Goal: Information Seeking & Learning: Learn about a topic

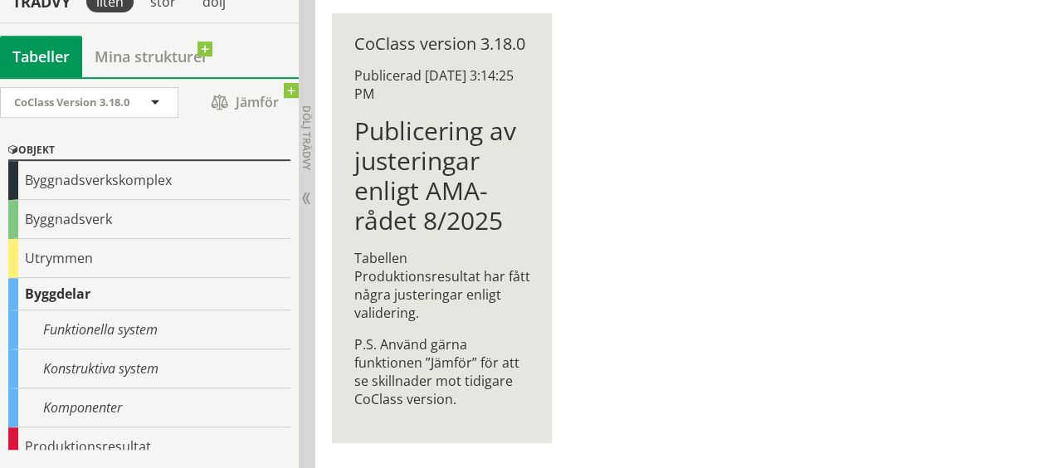
scroll to position [166, 0]
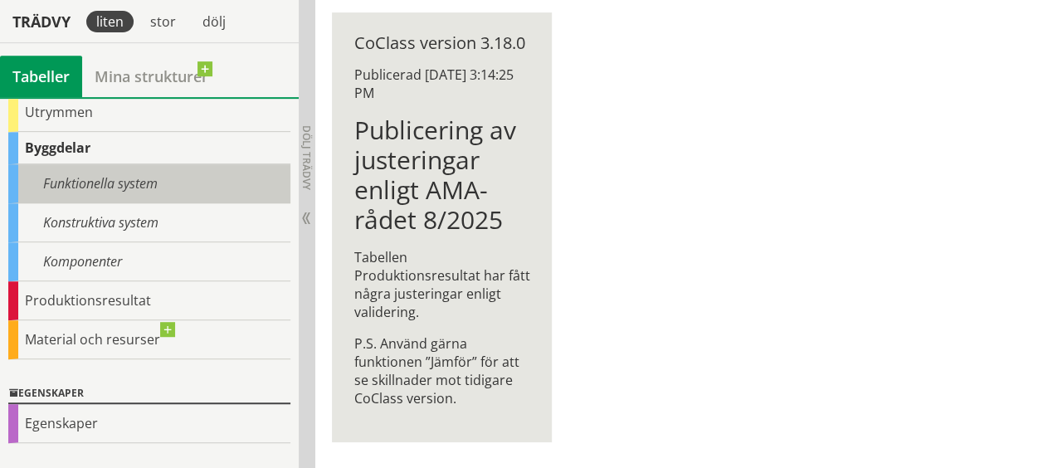
click at [83, 179] on div "Funktionella system" at bounding box center [149, 183] width 282 height 39
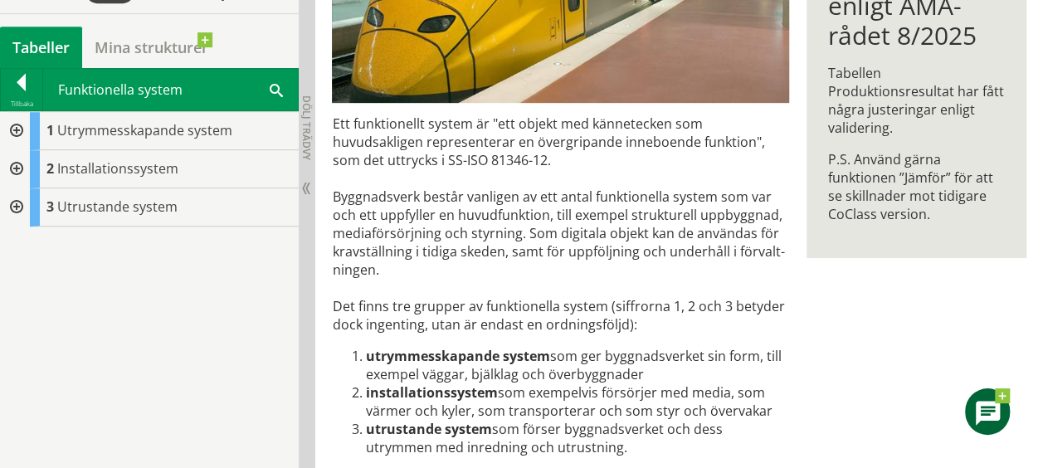
scroll to position [441, 0]
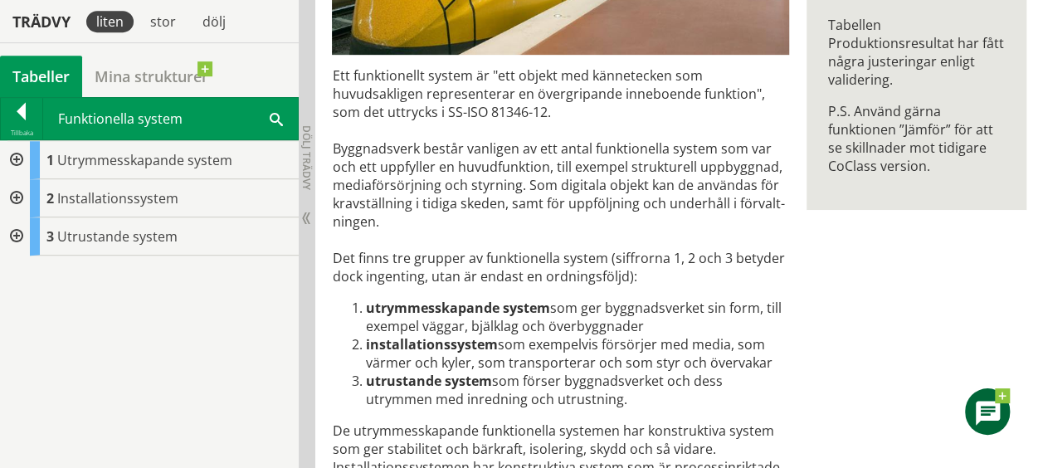
click at [17, 162] on div at bounding box center [15, 160] width 30 height 38
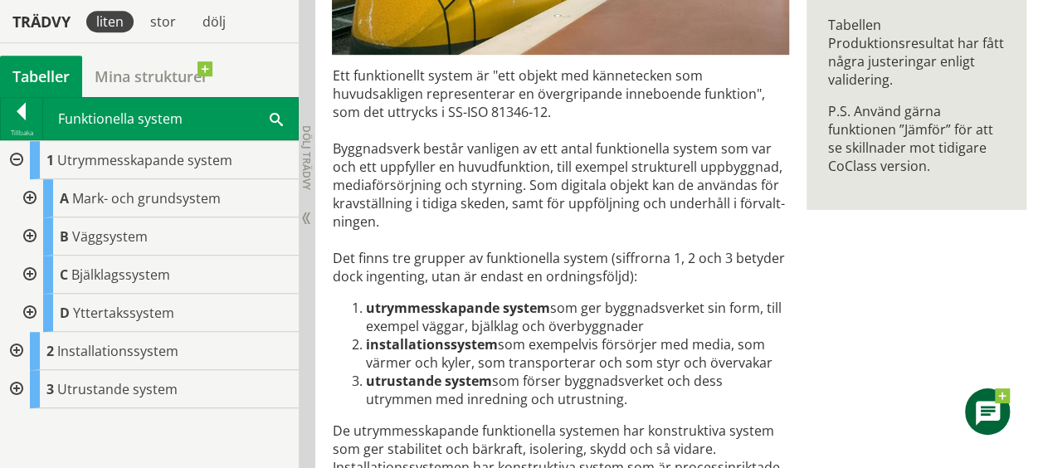
click at [16, 157] on div at bounding box center [15, 160] width 30 height 38
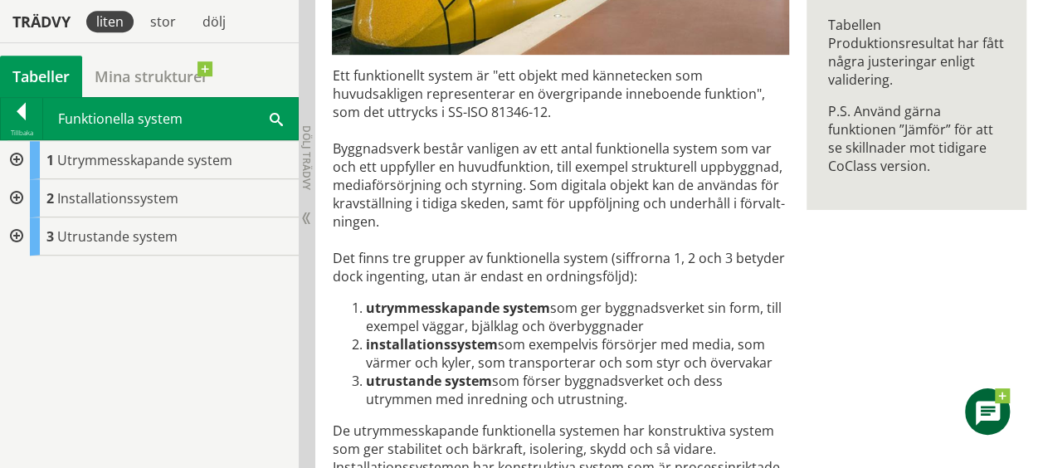
click at [14, 196] on div at bounding box center [15, 198] width 30 height 38
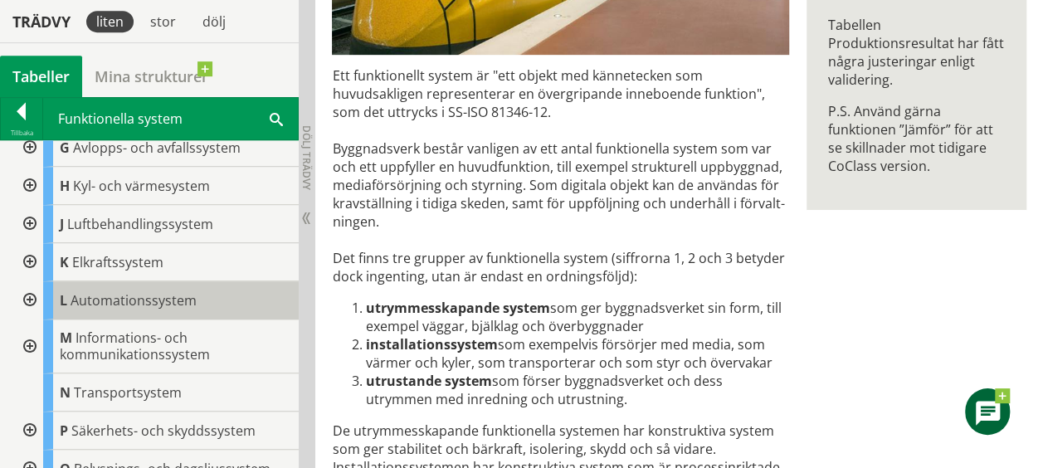
scroll to position [166, 0]
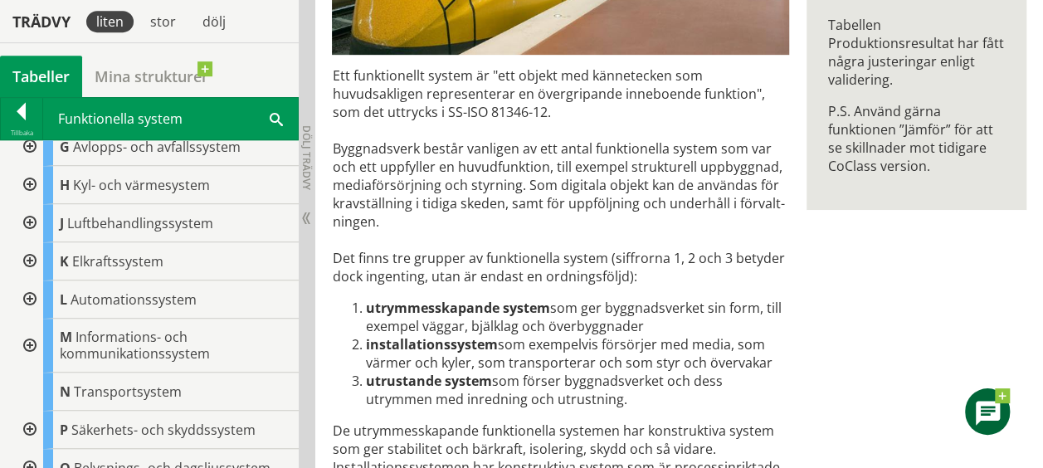
click at [29, 294] on div at bounding box center [28, 299] width 30 height 38
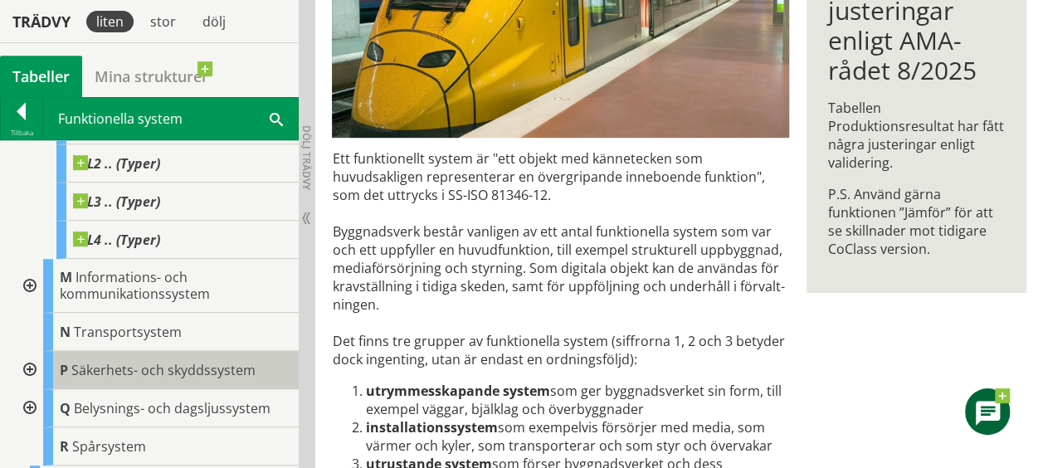
scroll to position [412, 0]
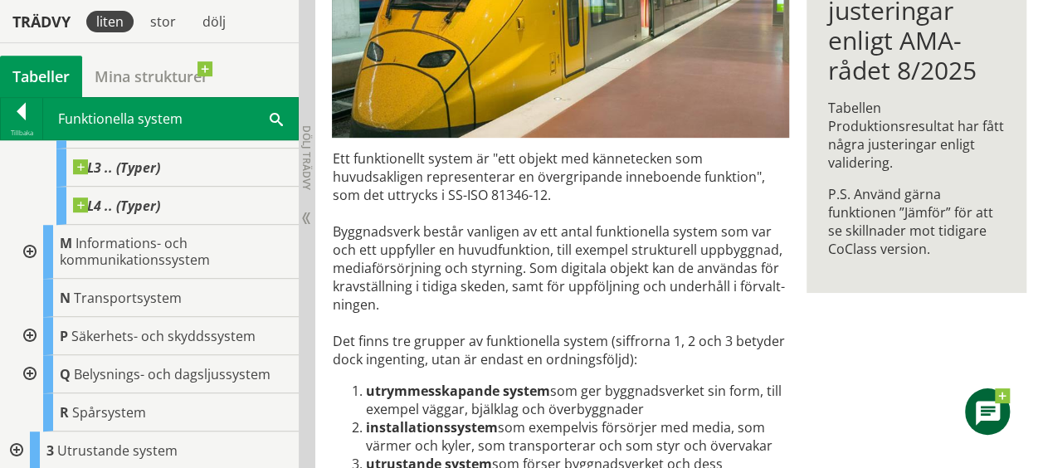
click at [17, 448] on div at bounding box center [15, 450] width 30 height 38
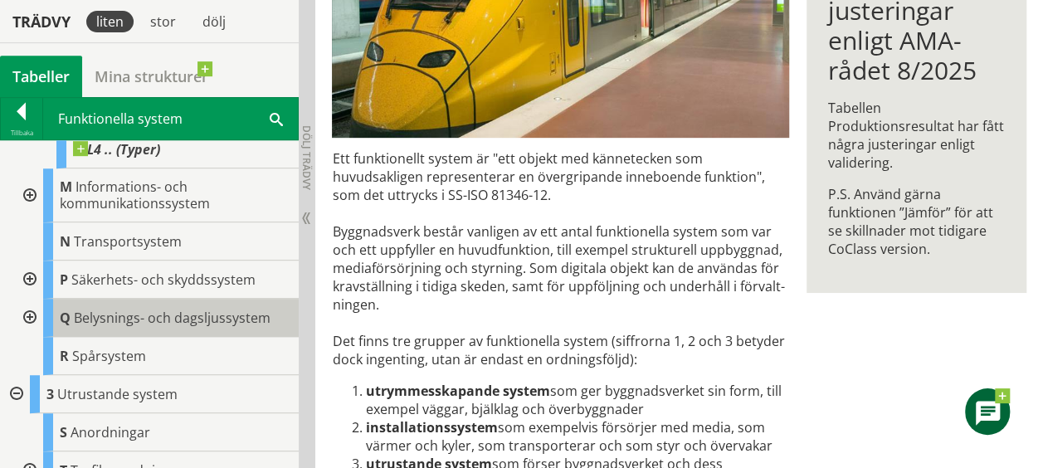
scroll to position [489, 0]
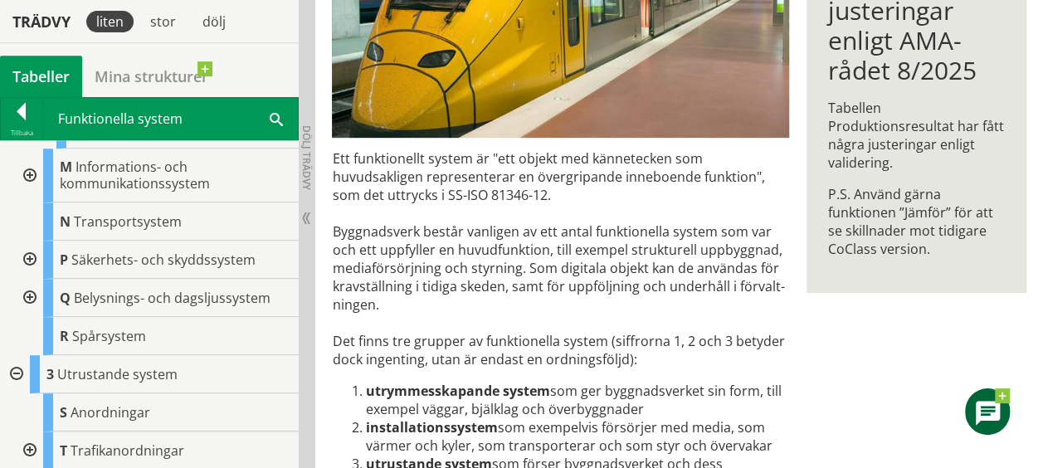
click at [16, 368] on div at bounding box center [15, 374] width 30 height 38
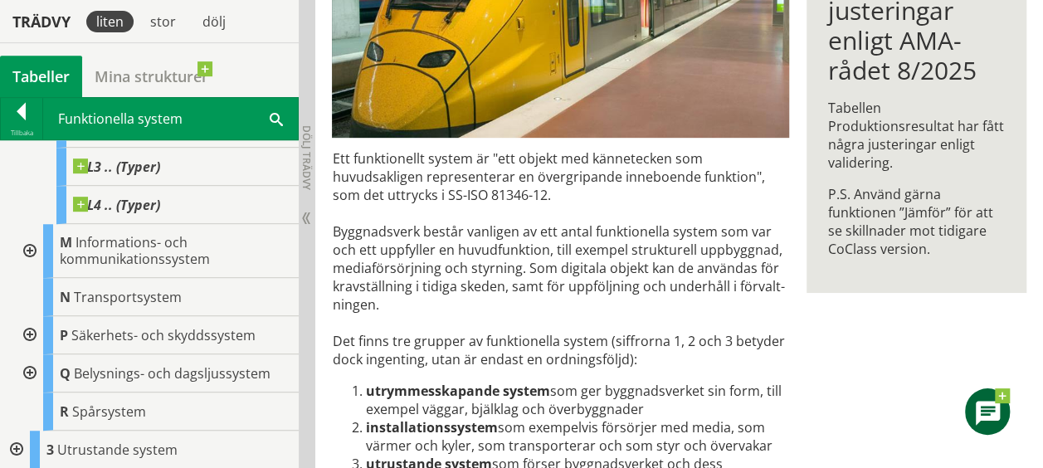
scroll to position [412, 0]
click at [23, 110] on div at bounding box center [21, 114] width 41 height 23
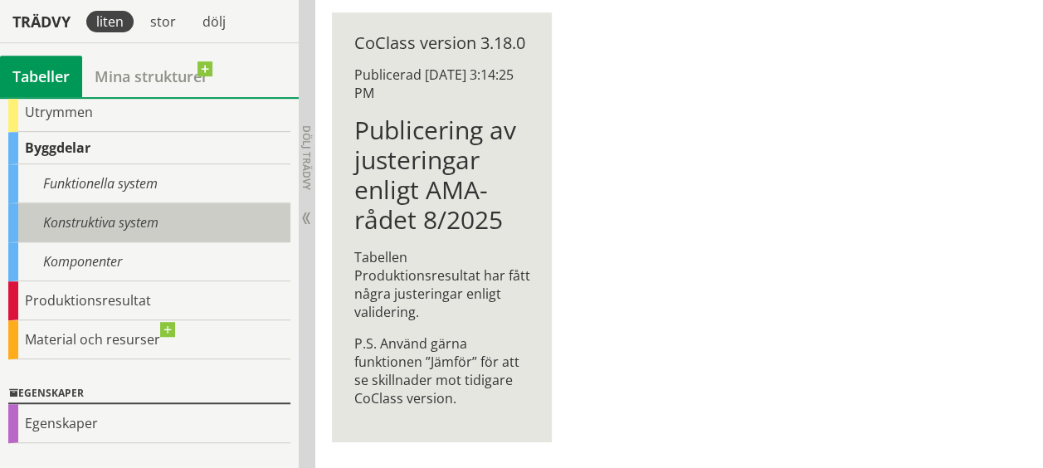
click at [81, 219] on div "Konstruktiva system" at bounding box center [149, 222] width 282 height 39
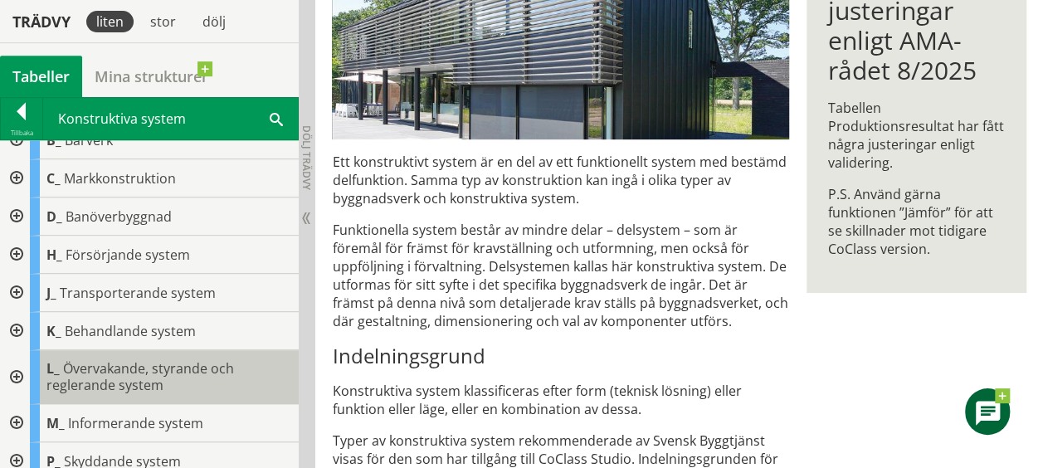
scroll to position [83, 0]
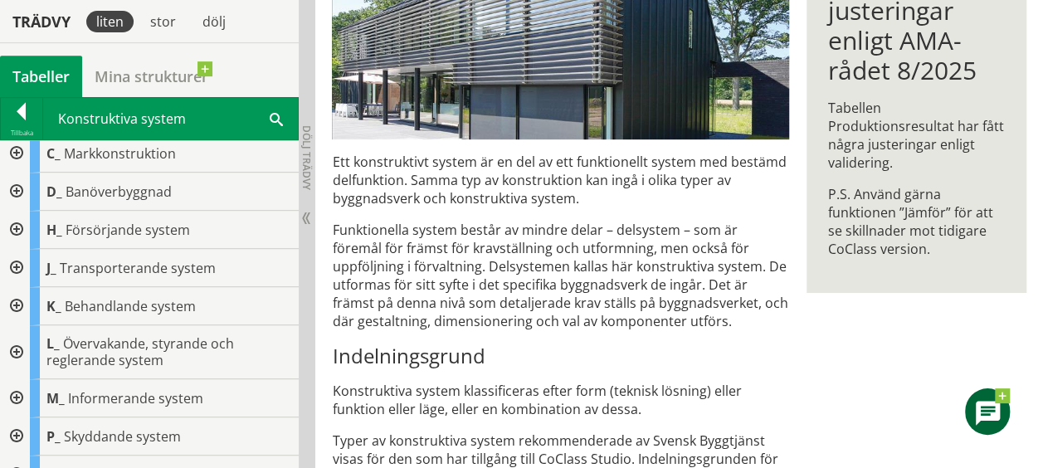
click at [14, 348] on div at bounding box center [15, 352] width 30 height 54
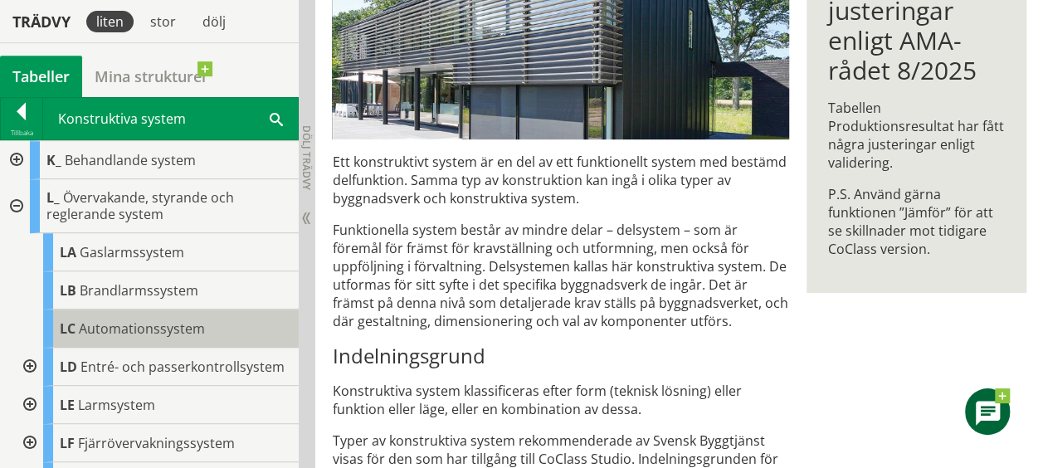
scroll to position [249, 0]
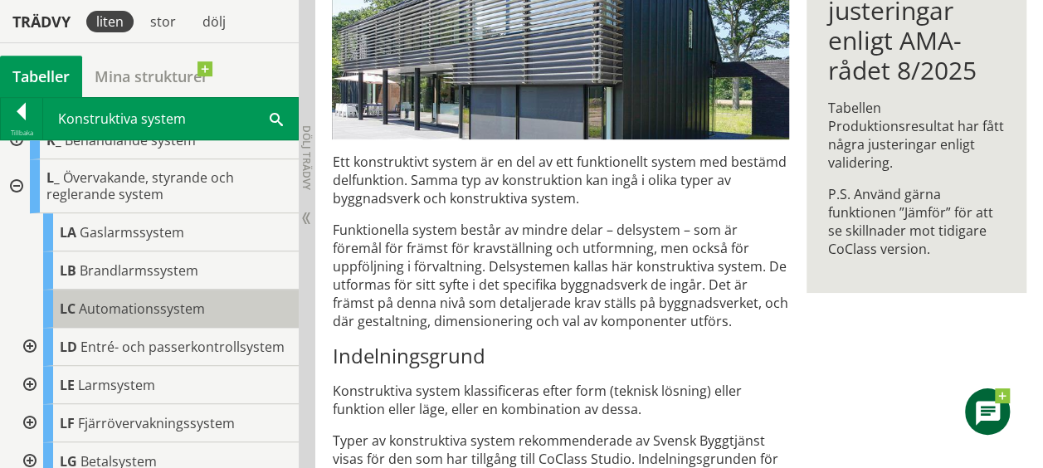
click at [139, 309] on span "Automationssystem" at bounding box center [142, 309] width 126 height 18
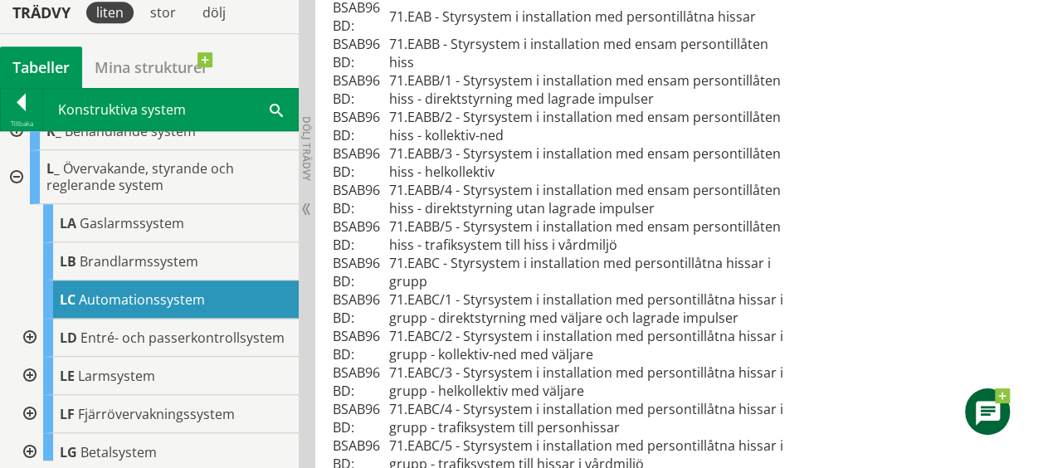
scroll to position [519, 0]
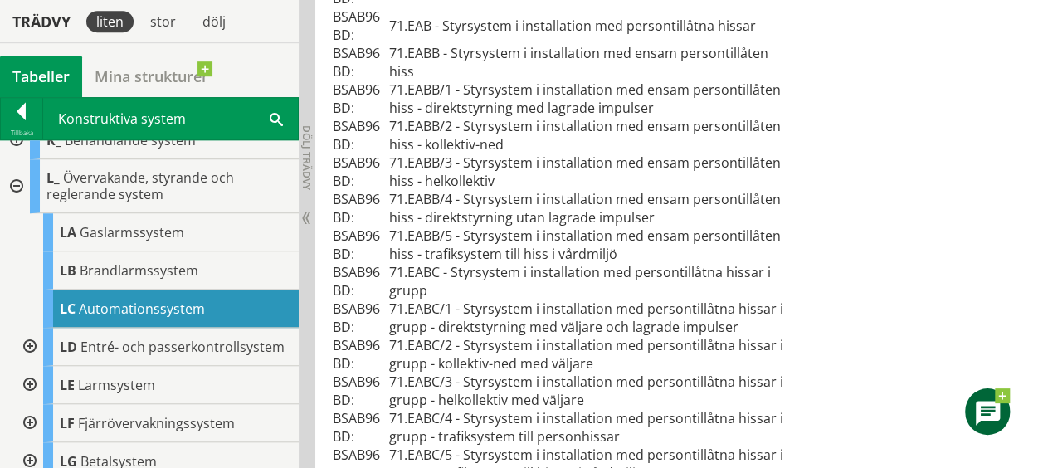
drag, startPoint x: 558, startPoint y: 267, endPoint x: 1012, endPoint y: 95, distance: 485.3
